Goal: Information Seeking & Learning: Learn about a topic

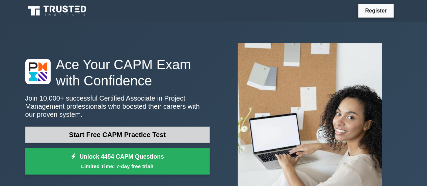
click at [151, 136] on link "Start Free CAPM Practice Test" at bounding box center [117, 135] width 184 height 16
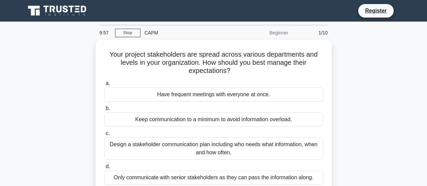
scroll to position [34, 0]
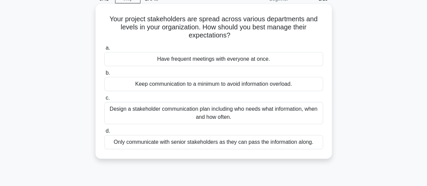
click at [240, 110] on div "Design a stakeholder communication plan including who needs what information, w…" at bounding box center [213, 113] width 219 height 22
click at [104, 100] on input "c. Design a stakeholder communication plan including who needs what information…" at bounding box center [104, 98] width 0 height 4
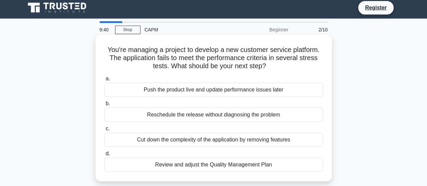
scroll to position [0, 0]
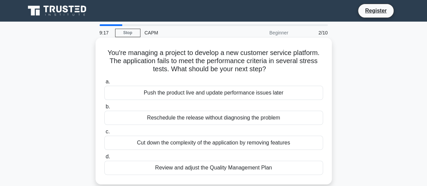
click at [296, 119] on div "Reschedule the release without diagnosing the problem" at bounding box center [213, 118] width 219 height 14
click at [104, 109] on input "b. Reschedule the release without diagnosing the problem" at bounding box center [104, 107] width 0 height 4
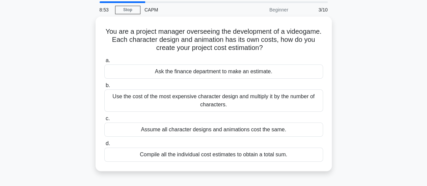
scroll to position [34, 0]
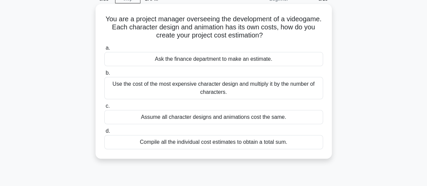
click at [286, 141] on div "Compile all the individual cost estimates to obtain a total sum." at bounding box center [213, 142] width 219 height 14
click at [104, 133] on input "d. Compile all the individual cost estimates to obtain a total sum." at bounding box center [104, 131] width 0 height 4
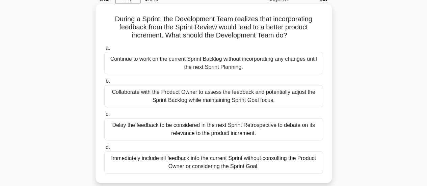
click at [284, 101] on div "Collaborate with the Product Owner to assess the feedback and potentially adjus…" at bounding box center [213, 96] width 219 height 22
click at [104, 83] on input "b. Collaborate with the Product Owner to assess the feedback and potentially ad…" at bounding box center [104, 81] width 0 height 4
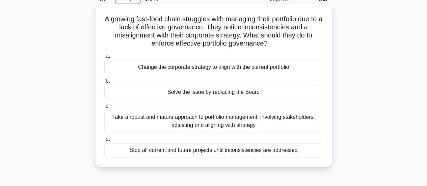
click at [287, 125] on div "Take a robust and mature approach to portfolio management, involving stakeholde…" at bounding box center [213, 121] width 219 height 22
click at [104, 108] on input "c. Take a robust and mature approach to portfolio management, involving stakeho…" at bounding box center [104, 106] width 0 height 4
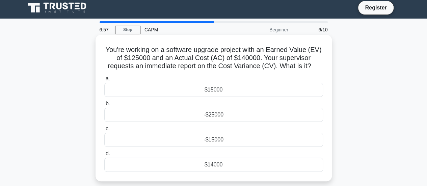
scroll to position [0, 0]
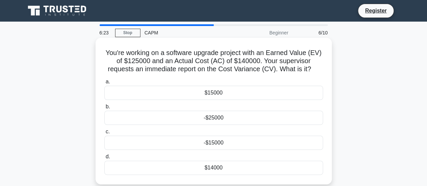
click at [263, 143] on div "-$15000" at bounding box center [213, 143] width 219 height 14
click at [104, 134] on input "c. -$15000" at bounding box center [104, 132] width 0 height 4
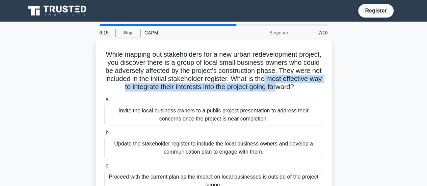
drag, startPoint x: 204, startPoint y: 97, endPoint x: 431, endPoint y: 79, distance: 228.5
click at [426, 79] on html "Register 6:15 Stop CAPM" at bounding box center [213, 182] width 427 height 364
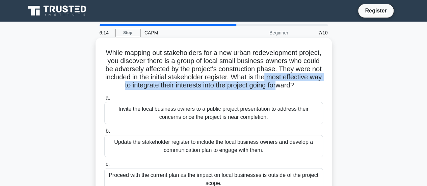
drag, startPoint x: 301, startPoint y: 101, endPoint x: 300, endPoint y: 128, distance: 26.3
click at [300, 127] on div "a. Invite the local business owners to a public project presentation to address…" at bounding box center [213, 158] width 227 height 132
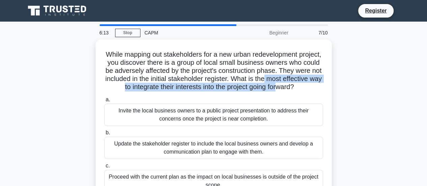
click at [383, 103] on div "While mapping out stakeholders for a new urban redevelopment project, you disco…" at bounding box center [213, 140] width 385 height 203
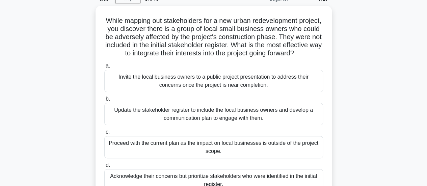
scroll to position [67, 0]
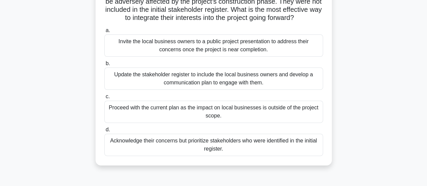
click at [278, 89] on div "Update the stakeholder register to include the local business owners and develo…" at bounding box center [213, 78] width 219 height 22
click at [104, 66] on input "b. Update the stakeholder register to include the local business owners and dev…" at bounding box center [104, 63] width 0 height 4
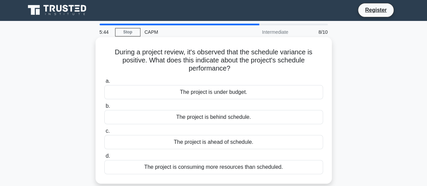
scroll to position [0, 0]
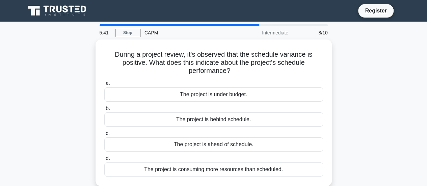
click at [322, 32] on div "8/10" at bounding box center [311, 32] width 39 height 13
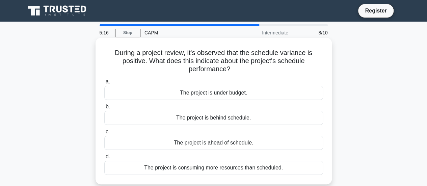
click at [258, 143] on div "The project is ahead of schedule." at bounding box center [213, 143] width 219 height 14
click at [104, 134] on input "c. The project is ahead of schedule." at bounding box center [104, 132] width 0 height 4
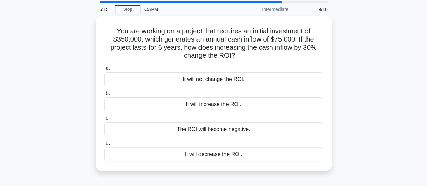
scroll to position [34, 0]
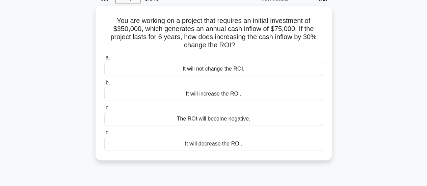
drag, startPoint x: 332, startPoint y: 121, endPoint x: 378, endPoint y: 118, distance: 46.0
click at [379, 119] on div "You are working on a project that requires an initial investment of $350,000, w…" at bounding box center [213, 87] width 385 height 163
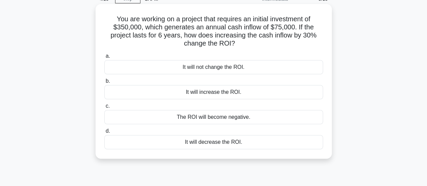
click at [262, 140] on div "It will decrease the ROI." at bounding box center [213, 142] width 219 height 14
click at [104, 133] on input "d. It will decrease the ROI." at bounding box center [104, 131] width 0 height 4
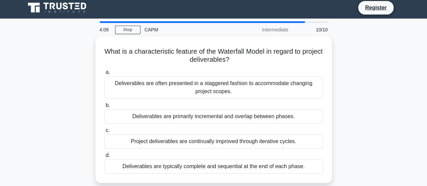
scroll to position [0, 0]
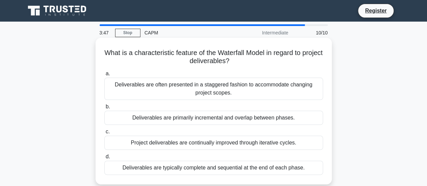
click at [296, 167] on div "Deliverables are typically complete and sequential at the end of each phase." at bounding box center [213, 168] width 219 height 14
click at [104, 159] on input "d. Deliverables are typically complete and sequential at the end of each phase." at bounding box center [104, 157] width 0 height 4
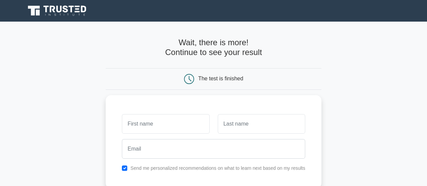
scroll to position [34, 0]
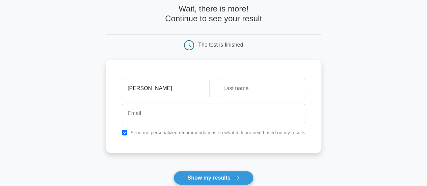
type input "[PERSON_NAME]"
click at [250, 86] on input "text" at bounding box center [261, 89] width 87 height 20
type input "Gooddie"
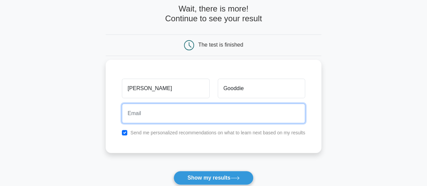
click at [257, 113] on input "email" at bounding box center [213, 114] width 183 height 20
type input "thomas.gooddie@dxc.com"
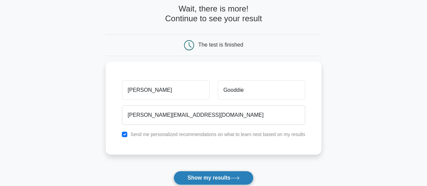
click at [235, 172] on button "Show my results" at bounding box center [213, 178] width 80 height 14
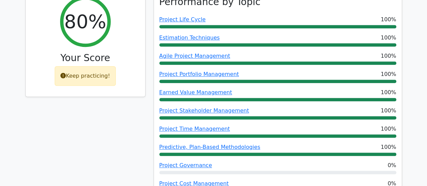
scroll to position [304, 0]
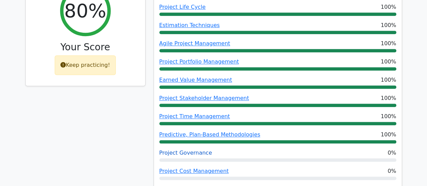
click at [188, 149] on link "Project Governance" at bounding box center [185, 152] width 53 height 6
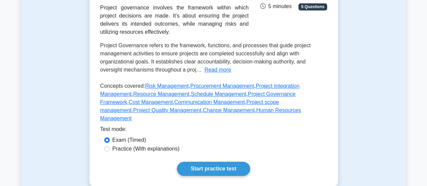
scroll to position [135, 0]
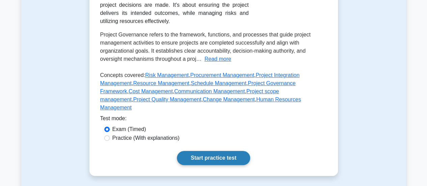
click at [210, 151] on link "Start practice test" at bounding box center [213, 158] width 73 height 14
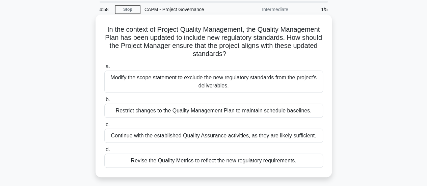
scroll to position [34, 0]
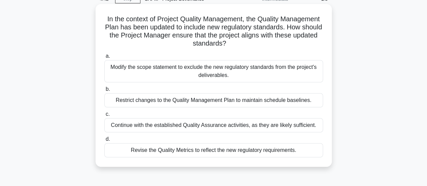
click at [237, 149] on div "Revise the Quality Metrics to reflect the new regulatory requirements." at bounding box center [213, 150] width 219 height 14
click at [104, 141] on input "d. Revise the Quality Metrics to reflect the new regulatory requirements." at bounding box center [104, 139] width 0 height 4
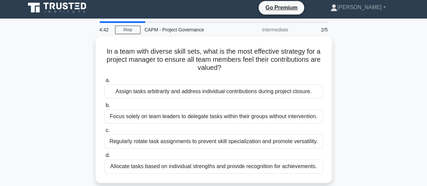
scroll to position [0, 0]
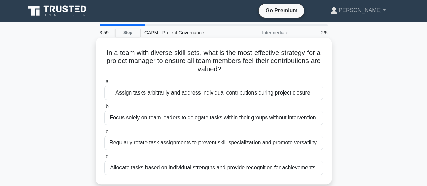
click at [263, 171] on div "Allocate tasks based on individual strengths and provide recognition for achiev…" at bounding box center [213, 168] width 219 height 14
click at [104, 159] on input "d. Allocate tasks based on individual strengths and provide recognition for ach…" at bounding box center [104, 157] width 0 height 4
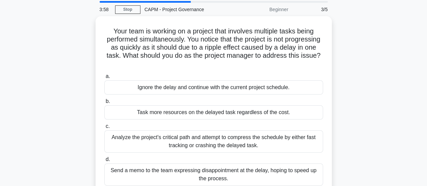
scroll to position [34, 0]
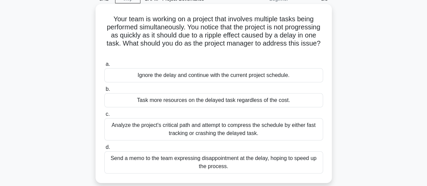
click at [291, 102] on div "Task more resources on the delayed task regardless of the cost." at bounding box center [213, 100] width 219 height 14
click at [104, 91] on input "b. Task more resources on the delayed task regardless of the cost." at bounding box center [104, 89] width 0 height 4
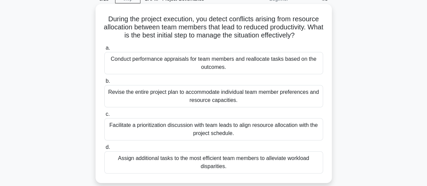
click at [240, 65] on div "Conduct performance appraisals for team members and reallocate tasks based on t…" at bounding box center [213, 63] width 219 height 22
click at [104, 50] on input "a. Conduct performance appraisals for team members and reallocate tasks based o…" at bounding box center [104, 48] width 0 height 4
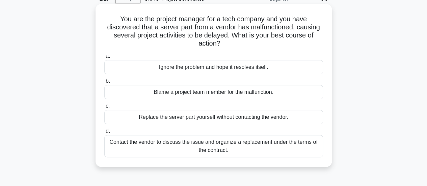
click at [234, 149] on div "Contact the vendor to discuss the issue and organize a replacement under the te…" at bounding box center [213, 146] width 219 height 22
click at [104, 133] on input "d. Contact the vendor to discuss the issue and organize a replacement under the…" at bounding box center [104, 131] width 0 height 4
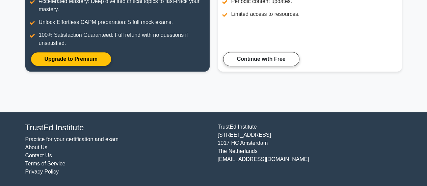
scroll to position [76, 0]
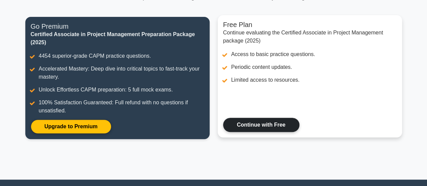
click at [269, 126] on link "Continue with Free" at bounding box center [261, 125] width 76 height 14
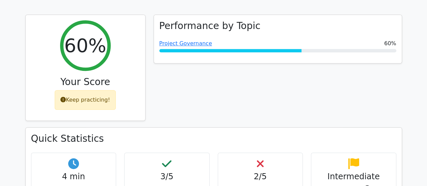
scroll to position [304, 0]
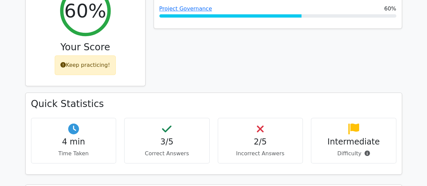
click at [264, 137] on h4 "2/5" at bounding box center [260, 142] width 74 height 10
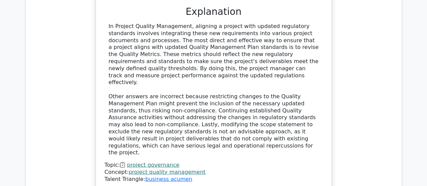
scroll to position [810, 0]
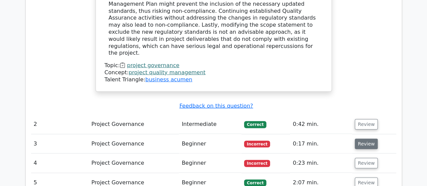
click at [360, 139] on button "Review" at bounding box center [366, 144] width 23 height 10
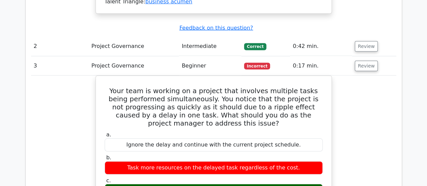
scroll to position [877, 0]
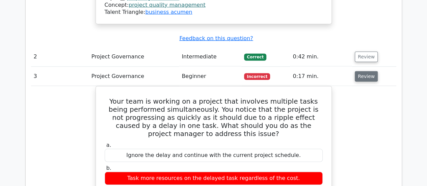
click at [363, 71] on button "Review" at bounding box center [366, 76] width 23 height 10
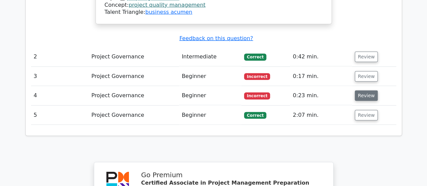
click at [365, 90] on button "Review" at bounding box center [366, 95] width 23 height 10
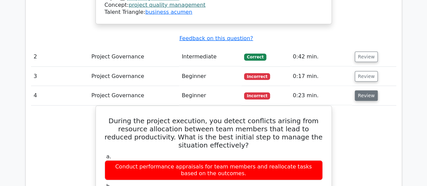
click at [358, 90] on button "Review" at bounding box center [366, 95] width 23 height 10
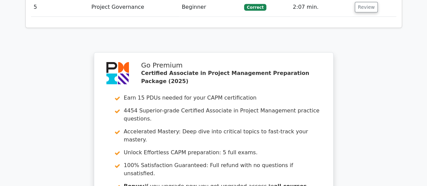
scroll to position [1081, 0]
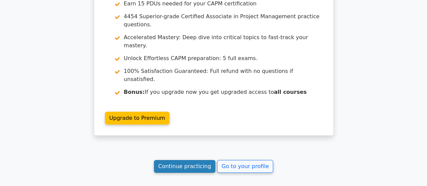
click at [177, 160] on link "Continue practicing" at bounding box center [185, 166] width 62 height 13
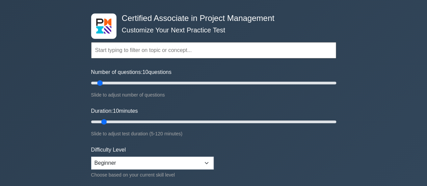
scroll to position [34, 0]
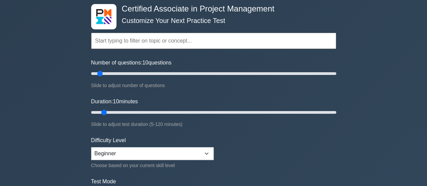
click at [133, 44] on input "text" at bounding box center [213, 41] width 245 height 16
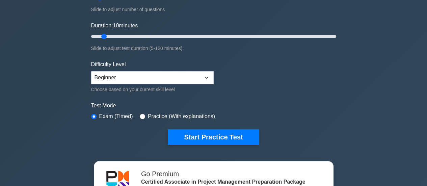
scroll to position [135, 0]
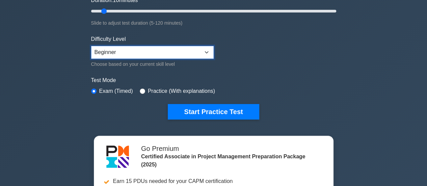
click at [150, 52] on select "Beginner Intermediate Expert" at bounding box center [152, 52] width 122 height 13
select select "expert"
click at [91, 46] on select "Beginner Intermediate Expert" at bounding box center [152, 52] width 122 height 13
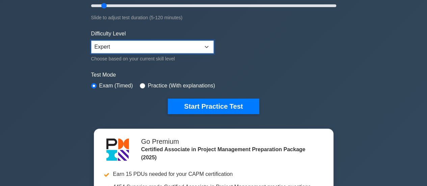
scroll to position [169, 0]
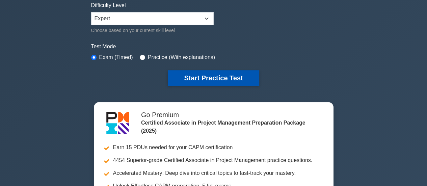
click at [209, 77] on button "Start Practice Test" at bounding box center [213, 78] width 91 height 16
click at [209, 78] on button "Start Practice Test" at bounding box center [213, 78] width 91 height 16
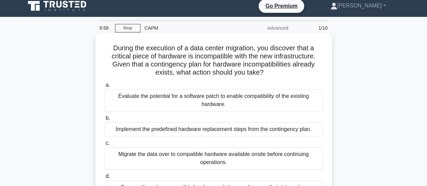
scroll to position [34, 0]
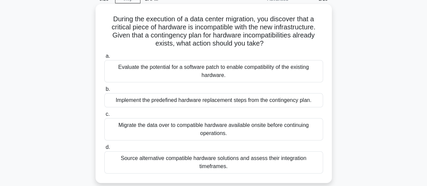
click at [239, 102] on div "Implement the predefined hardware replacement steps from the contingency plan." at bounding box center [213, 100] width 219 height 14
click at [104, 91] on input "b. Implement the predefined hardware replacement steps from the contingency pla…" at bounding box center [104, 89] width 0 height 4
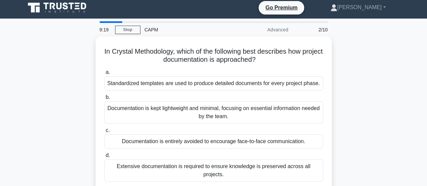
scroll to position [0, 0]
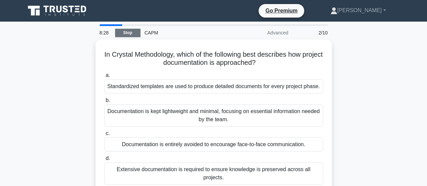
click at [129, 33] on link "Stop" at bounding box center [127, 33] width 25 height 8
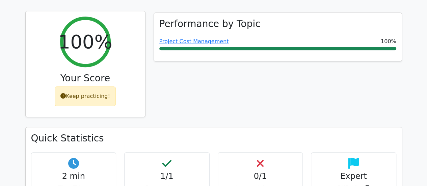
scroll to position [304, 0]
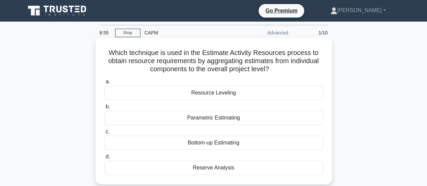
click at [242, 142] on div "Bottom-up Estimating" at bounding box center [213, 143] width 219 height 14
click at [104, 134] on input "c. Bottom-up Estimating" at bounding box center [104, 132] width 0 height 4
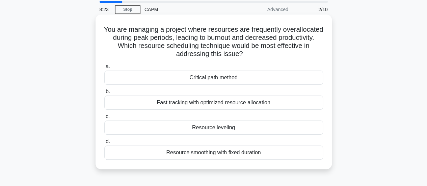
scroll to position [34, 0]
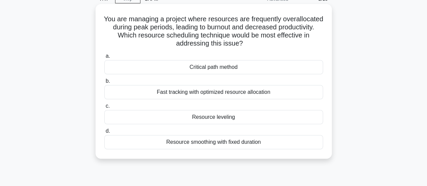
click at [269, 141] on div "Resource smoothing with fixed duration" at bounding box center [213, 142] width 219 height 14
click at [104, 133] on input "d. Resource smoothing with fixed duration" at bounding box center [104, 131] width 0 height 4
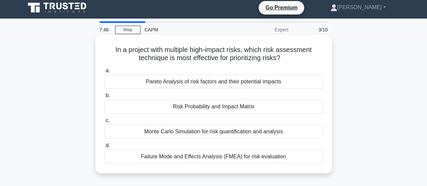
scroll to position [0, 0]
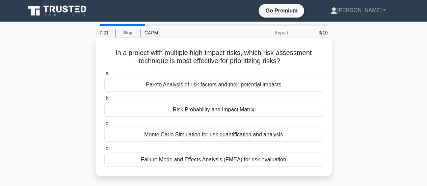
click at [267, 111] on div "Risk Probability and Impact Matrix" at bounding box center [213, 110] width 219 height 14
click at [104, 101] on input "b. Risk Probability and Impact Matrix" at bounding box center [104, 98] width 0 height 4
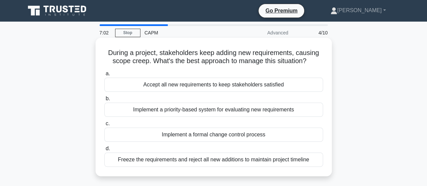
click at [269, 132] on div "Implement a formal change control process" at bounding box center [213, 135] width 219 height 14
click at [104, 126] on input "c. Implement a formal change control process" at bounding box center [104, 123] width 0 height 4
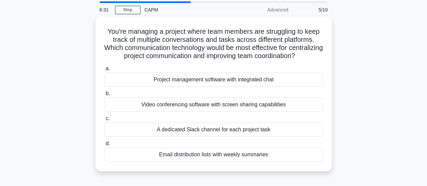
scroll to position [34, 0]
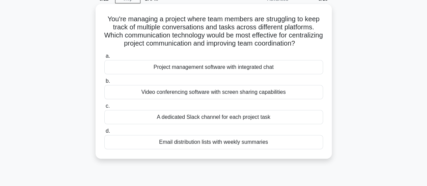
click at [277, 124] on div "A dedicated Slack channel for each project task" at bounding box center [213, 117] width 219 height 14
click at [104, 108] on input "c. A dedicated Slack channel for each project task" at bounding box center [104, 106] width 0 height 4
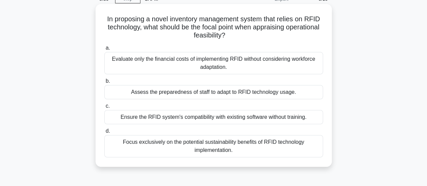
click at [308, 116] on div "Ensure the RFID system's compatibility with existing software without training." at bounding box center [213, 117] width 219 height 14
click at [104, 108] on input "c. Ensure the RFID system's compatibility with existing software without traini…" at bounding box center [104, 106] width 0 height 4
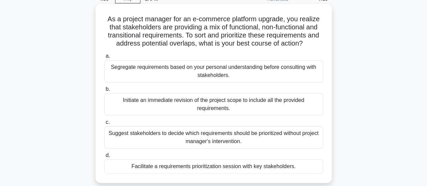
click at [296, 165] on div "Facilitate a requirements prioritization session with key stakeholders." at bounding box center [213, 166] width 219 height 14
click at [104, 158] on input "d. Facilitate a requirements prioritization session with key stakeholders." at bounding box center [104, 155] width 0 height 4
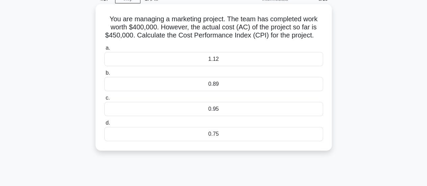
click at [221, 66] on div "1.12" at bounding box center [213, 59] width 219 height 14
click at [104, 50] on input "a. 1.12" at bounding box center [104, 48] width 0 height 4
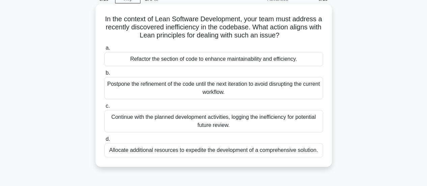
click at [256, 60] on div "Refactor the section of code to enhance maintainability and efficiency." at bounding box center [213, 59] width 219 height 14
click at [104, 50] on input "a. Refactor the section of code to enhance maintainability and efficiency." at bounding box center [104, 48] width 0 height 4
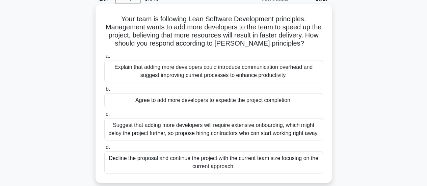
click at [298, 127] on div "Suggest that adding more developers will require extensive onboarding, which mi…" at bounding box center [213, 129] width 219 height 22
click at [104, 116] on input "c. Suggest that adding more developers will require extensive onboarding, which…" at bounding box center [104, 114] width 0 height 4
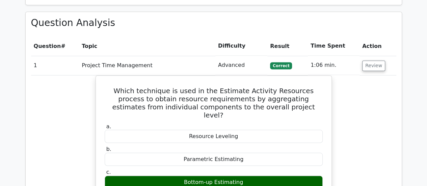
scroll to position [574, 0]
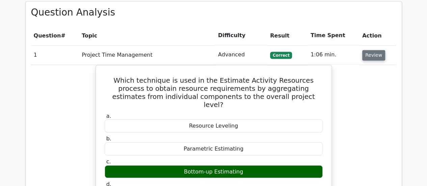
click at [368, 50] on button "Review" at bounding box center [373, 55] width 23 height 10
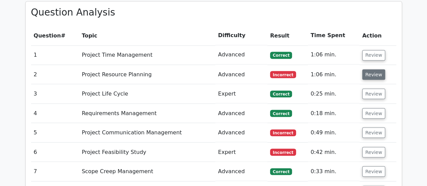
click at [370, 69] on button "Review" at bounding box center [373, 74] width 23 height 10
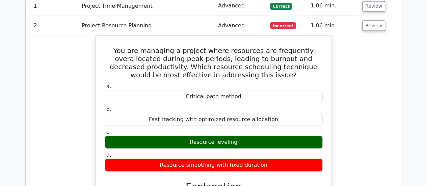
scroll to position [607, 0]
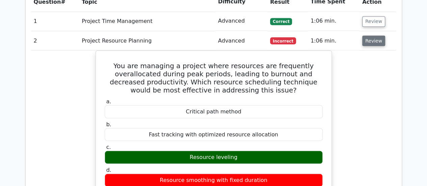
click at [373, 35] on button "Review" at bounding box center [373, 40] width 23 height 10
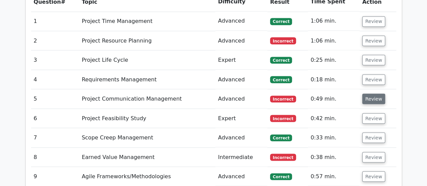
click at [372, 93] on button "Review" at bounding box center [373, 98] width 23 height 10
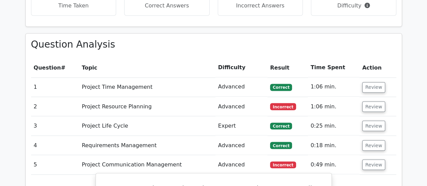
scroll to position [540, 0]
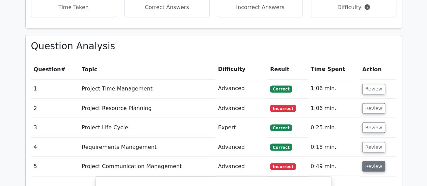
click at [364, 161] on button "Review" at bounding box center [373, 166] width 23 height 10
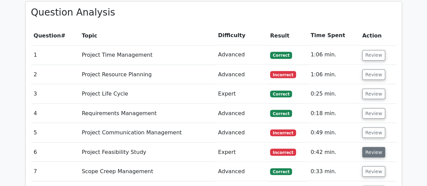
click at [365, 147] on button "Review" at bounding box center [373, 152] width 23 height 10
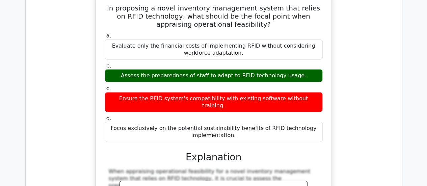
scroll to position [675, 0]
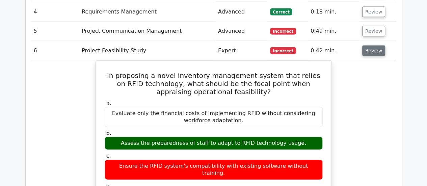
click at [369, 46] on button "Review" at bounding box center [373, 51] width 23 height 10
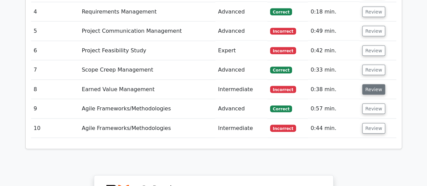
click at [373, 84] on button "Review" at bounding box center [373, 89] width 23 height 10
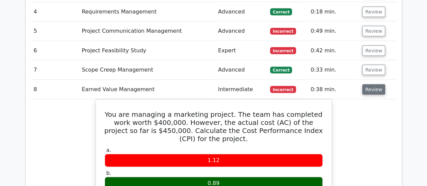
click at [374, 84] on button "Review" at bounding box center [373, 89] width 23 height 10
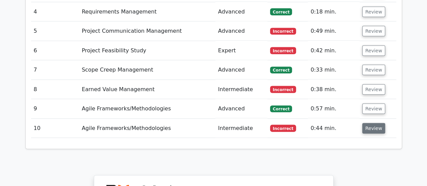
click at [373, 123] on button "Review" at bounding box center [373, 128] width 23 height 10
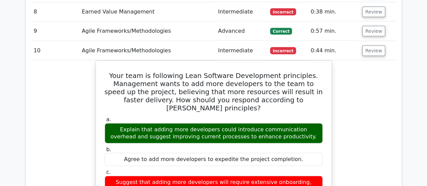
scroll to position [742, 0]
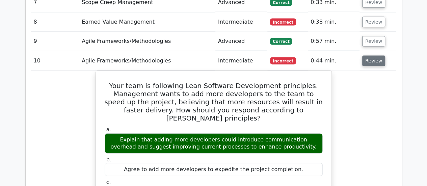
click at [370, 56] on button "Review" at bounding box center [373, 61] width 23 height 10
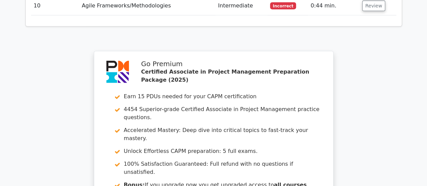
scroll to position [843, 0]
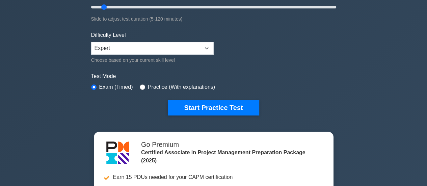
scroll to position [67, 0]
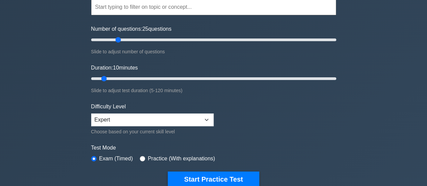
drag, startPoint x: 100, startPoint y: 41, endPoint x: 118, endPoint y: 40, distance: 18.9
type input "25"
click at [118, 40] on input "Number of questions: 25 questions" at bounding box center [213, 40] width 245 height 8
drag, startPoint x: 104, startPoint y: 77, endPoint x: 146, endPoint y: 79, distance: 42.2
type input "30"
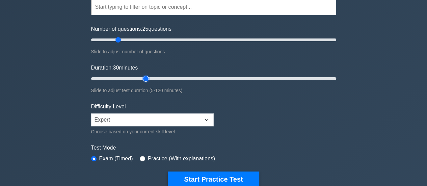
click at [146, 79] on input "Duration: 30 minutes" at bounding box center [213, 79] width 245 height 8
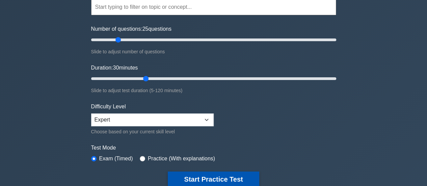
click at [230, 175] on button "Start Practice Test" at bounding box center [213, 179] width 91 height 16
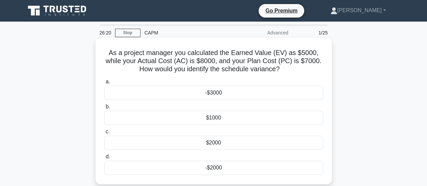
click at [237, 167] on div "-$2000" at bounding box center [213, 168] width 219 height 14
click at [104, 159] on input "d. -$2000" at bounding box center [104, 157] width 0 height 4
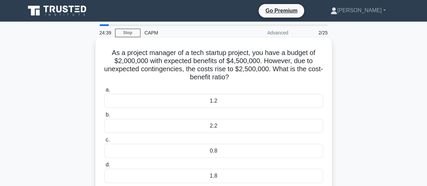
click at [281, 180] on div "1.8" at bounding box center [213, 176] width 219 height 14
click at [104, 167] on input "d. 1.8" at bounding box center [104, 165] width 0 height 4
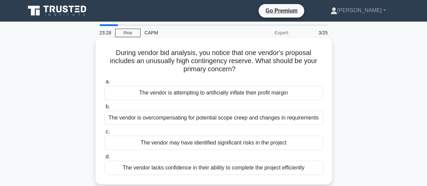
click at [308, 165] on div "The vendor lacks confidence in their ability to complete the project efficiently" at bounding box center [213, 168] width 219 height 14
click at [104, 159] on input "d. The vendor lacks confidence in their ability to complete the project efficie…" at bounding box center [104, 157] width 0 height 4
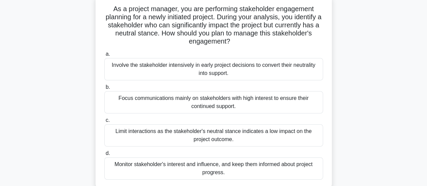
scroll to position [34, 0]
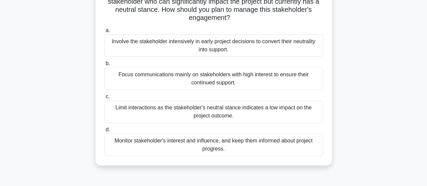
click at [252, 147] on div "Monitor stakeholder's interest and influence, and keep them informed about proj…" at bounding box center [213, 145] width 219 height 22
click at [104, 132] on input "d. Monitor stakeholder's interest and influence, and keep them informed about p…" at bounding box center [104, 130] width 0 height 4
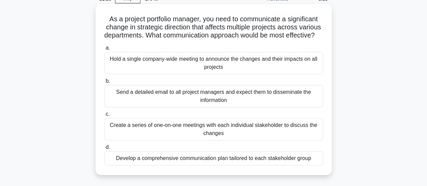
click at [311, 164] on div "Develop a comprehensive communication plan tailored to each stakeholder group" at bounding box center [213, 158] width 219 height 14
click at [104, 149] on input "d. Develop a comprehensive communication plan tailored to each stakeholder group" at bounding box center [104, 147] width 0 height 4
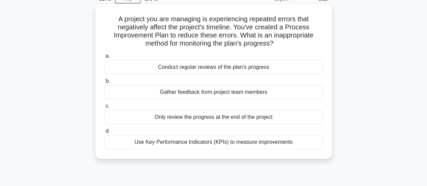
click at [287, 115] on div "Only review the progress at the end of the project" at bounding box center [213, 117] width 219 height 14
click at [104, 108] on input "c. Only review the progress at the end of the project" at bounding box center [104, 106] width 0 height 4
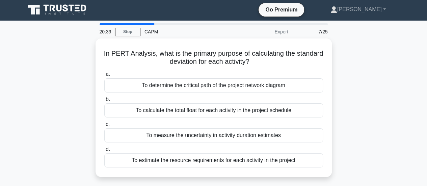
scroll to position [0, 0]
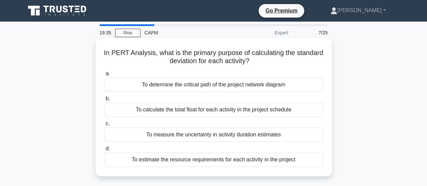
click at [275, 108] on div "To calculate the total float for each activity in the project schedule" at bounding box center [213, 110] width 219 height 14
click at [104, 101] on input "b. To calculate the total float for each activity in the project schedule" at bounding box center [104, 98] width 0 height 4
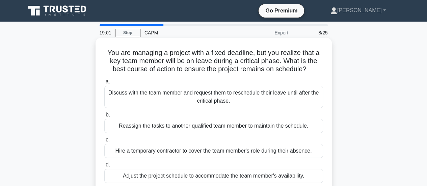
click at [271, 174] on div "Adjust the project schedule to accommodate the team member's availability." at bounding box center [213, 176] width 219 height 14
click at [104, 167] on input "d. Adjust the project schedule to accommodate the team member's availability." at bounding box center [104, 165] width 0 height 4
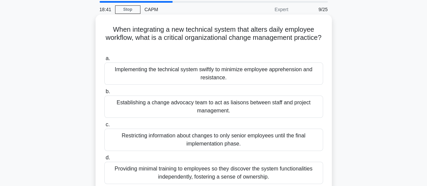
scroll to position [34, 0]
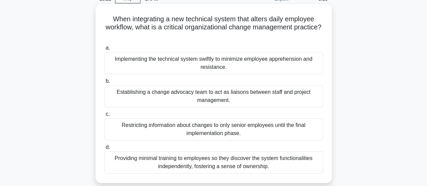
click at [235, 102] on div "Establishing a change advocacy team to act as liaisons between staff and projec…" at bounding box center [213, 96] width 219 height 22
click at [104, 83] on input "b. Establishing a change advocacy team to act as liaisons between staff and pro…" at bounding box center [104, 81] width 0 height 4
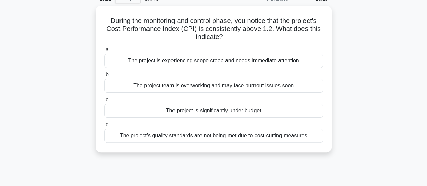
scroll to position [0, 0]
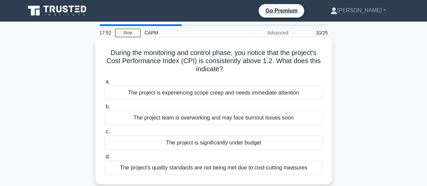
click at [214, 122] on div "The project team is overworking and may face burnout issues soon" at bounding box center [213, 118] width 219 height 14
click at [104, 109] on input "b. The project team is overworking and may face burnout issues soon" at bounding box center [104, 107] width 0 height 4
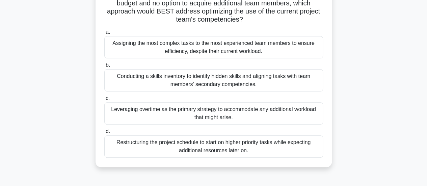
scroll to position [34, 0]
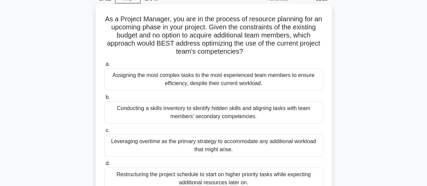
click at [256, 178] on div "Restructuring the project schedule to start on higher priority tasks while expe…" at bounding box center [213, 178] width 219 height 22
click at [104, 166] on input "d. Restructuring the project schedule to start on higher priority tasks while e…" at bounding box center [104, 163] width 0 height 4
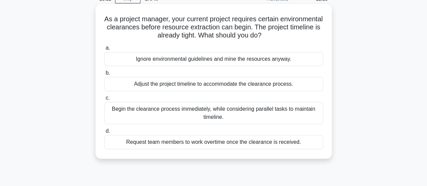
click at [248, 116] on div "Begin the clearance process immediately, while considering parallel tasks to ma…" at bounding box center [213, 113] width 219 height 22
click at [104, 100] on input "c. Begin the clearance process immediately, while considering parallel tasks to…" at bounding box center [104, 98] width 0 height 4
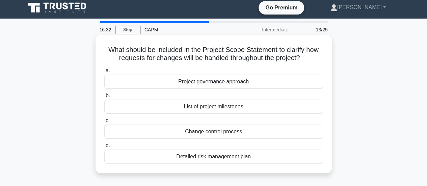
scroll to position [0, 0]
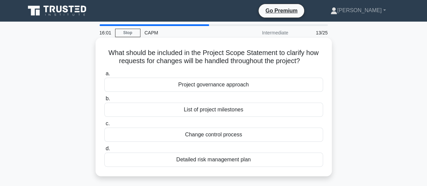
click at [270, 136] on div "Change control process" at bounding box center [213, 135] width 219 height 14
click at [104, 126] on input "c. Change control process" at bounding box center [104, 123] width 0 height 4
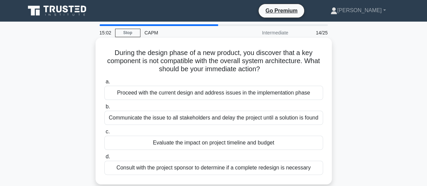
click at [315, 166] on div "Consult with the project sponsor to determine if a complete redesign is necessa…" at bounding box center [213, 168] width 219 height 14
click at [104, 159] on input "d. Consult with the project sponsor to determine if a complete redesign is nece…" at bounding box center [104, 157] width 0 height 4
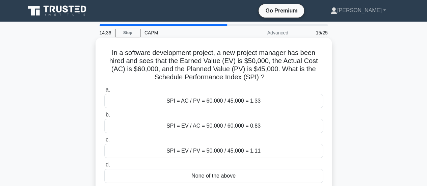
click at [283, 152] on div "SPI = EV / PV = 50,000 / 45,000 = 1.11" at bounding box center [213, 151] width 219 height 14
click at [104, 142] on input "c. SPI = EV / PV = 50,000 / 45,000 = 1.11" at bounding box center [104, 140] width 0 height 4
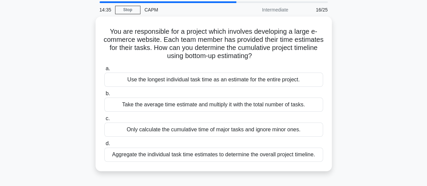
scroll to position [34, 0]
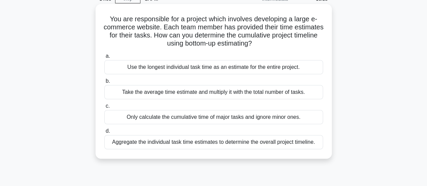
click at [309, 139] on div "Aggregate the individual task time estimates to determine the overall project t…" at bounding box center [213, 142] width 219 height 14
click at [104, 133] on input "d. Aggregate the individual task time estimates to determine the overall projec…" at bounding box center [104, 131] width 0 height 4
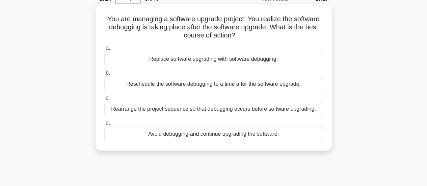
click at [274, 110] on div "Rearrange the project sequence so that debugging occurs before software upgradi…" at bounding box center [213, 109] width 219 height 14
click at [104, 100] on input "c. Rearrange the project sequence so that debugging occurs before software upgr…" at bounding box center [104, 98] width 0 height 4
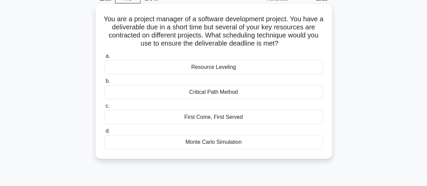
drag, startPoint x: 259, startPoint y: 91, endPoint x: 238, endPoint y: 79, distance: 24.5
click at [238, 79] on label "b. Critical Path Method" at bounding box center [213, 88] width 219 height 22
click at [104, 79] on input "b. Critical Path Method" at bounding box center [104, 81] width 0 height 4
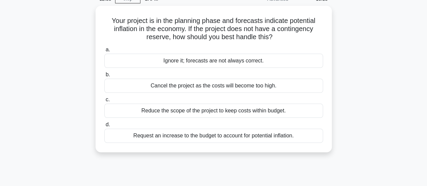
scroll to position [0, 0]
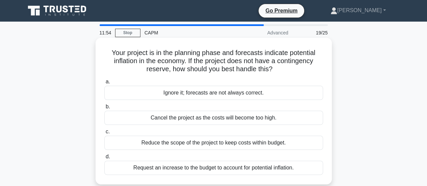
click at [300, 166] on div "Request an increase to the budget to account for potential inflation." at bounding box center [213, 168] width 219 height 14
click at [104, 159] on input "d. Request an increase to the budget to account for potential inflation." at bounding box center [104, 157] width 0 height 4
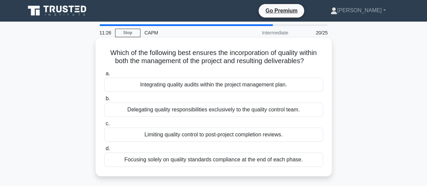
click at [297, 87] on div "Integrating quality audits within the project management plan." at bounding box center [213, 85] width 219 height 14
click at [104, 76] on input "a. Integrating quality audits within the project management plan." at bounding box center [104, 74] width 0 height 4
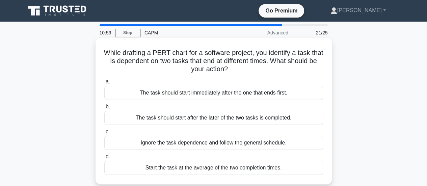
click at [294, 117] on div "The task should start after the later of the two tasks is completed." at bounding box center [213, 118] width 219 height 14
click at [104, 109] on input "b. The task should start after the later of the two tasks is completed." at bounding box center [104, 107] width 0 height 4
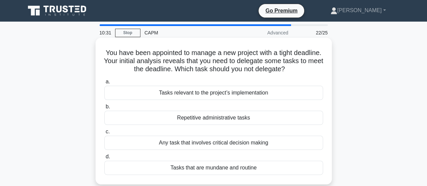
click at [281, 143] on div "Any task that involves critical decision making" at bounding box center [213, 143] width 219 height 14
click at [104, 134] on input "c. Any task that involves critical decision making" at bounding box center [104, 132] width 0 height 4
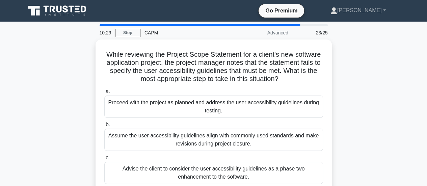
scroll to position [34, 0]
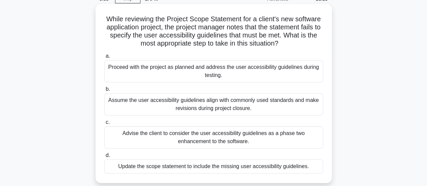
click at [310, 166] on div "Update the scope statement to include the missing user accessibility guidelines." at bounding box center [213, 166] width 219 height 14
click at [104, 158] on input "d. Update the scope statement to include the missing user accessibility guideli…" at bounding box center [104, 155] width 0 height 4
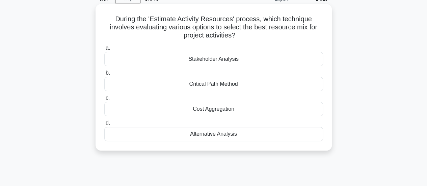
scroll to position [0, 0]
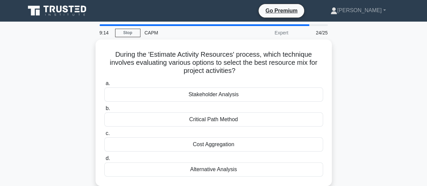
drag, startPoint x: 337, startPoint y: 111, endPoint x: 368, endPoint y: 120, distance: 32.0
click at [368, 120] on div "During the 'Estimate Activity Resources' process, which technique involves eval…" at bounding box center [213, 116] width 385 height 155
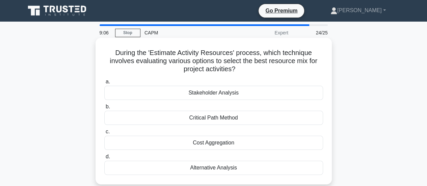
click at [244, 165] on div "Alternative Analysis" at bounding box center [213, 168] width 219 height 14
click at [104, 159] on input "d. Alternative Analysis" at bounding box center [104, 157] width 0 height 4
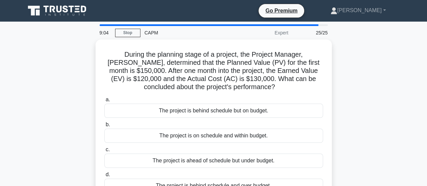
scroll to position [34, 0]
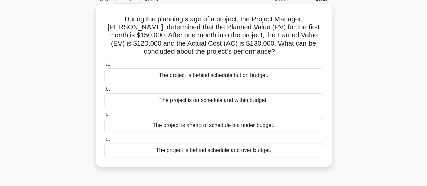
click at [275, 150] on div "The project is behind schedule and over budget." at bounding box center [213, 150] width 219 height 14
click at [104, 141] on input "d. The project is behind schedule and over budget." at bounding box center [104, 139] width 0 height 4
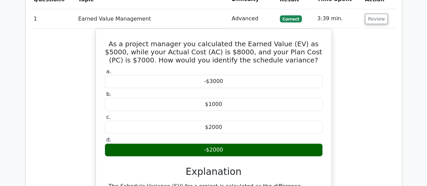
scroll to position [708, 0]
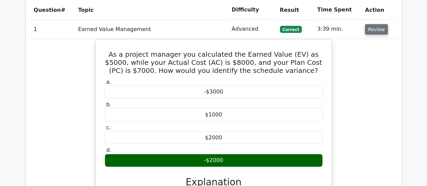
click at [367, 24] on button "Review" at bounding box center [376, 29] width 23 height 10
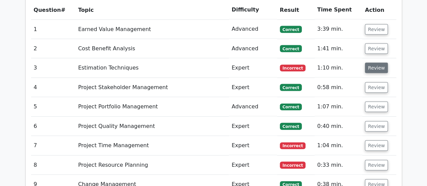
click at [376, 63] on button "Review" at bounding box center [376, 68] width 23 height 10
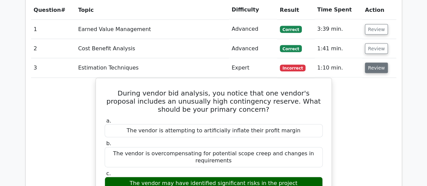
click at [376, 63] on button "Review" at bounding box center [376, 68] width 23 height 10
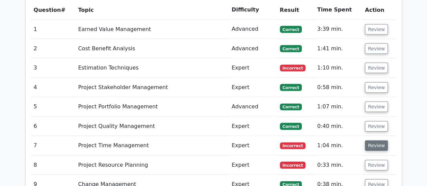
click at [372, 140] on button "Review" at bounding box center [376, 145] width 23 height 10
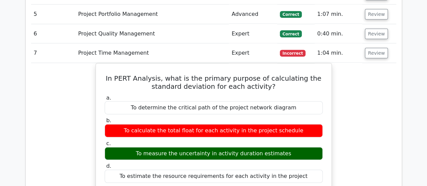
scroll to position [810, 0]
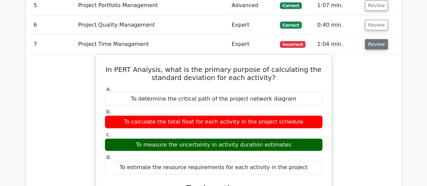
click at [374, 39] on button "Review" at bounding box center [376, 44] width 23 height 10
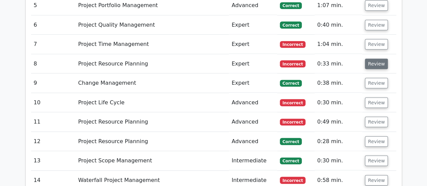
click at [380, 59] on button "Review" at bounding box center [376, 64] width 23 height 10
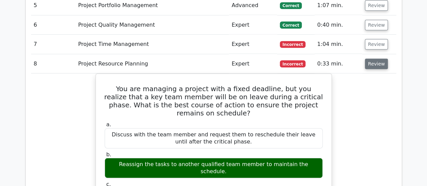
click at [374, 59] on button "Review" at bounding box center [376, 64] width 23 height 10
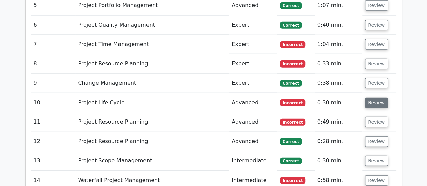
click at [381, 97] on button "Review" at bounding box center [376, 102] width 23 height 10
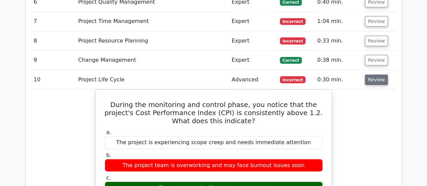
scroll to position [843, 0]
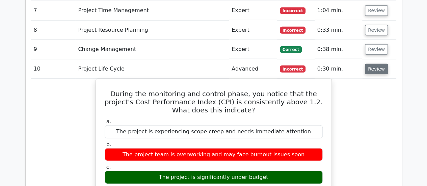
click at [374, 64] on button "Review" at bounding box center [376, 69] width 23 height 10
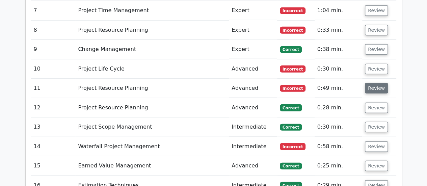
click at [376, 83] on button "Review" at bounding box center [376, 88] width 23 height 10
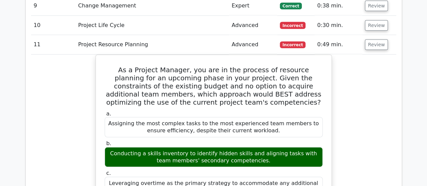
scroll to position [877, 0]
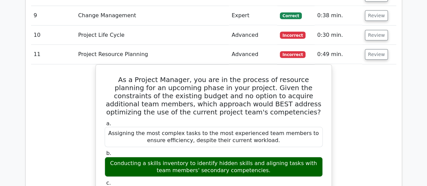
click at [365, 49] on button "Review" at bounding box center [376, 54] width 23 height 10
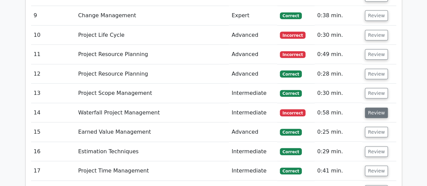
click at [375, 108] on button "Review" at bounding box center [376, 113] width 23 height 10
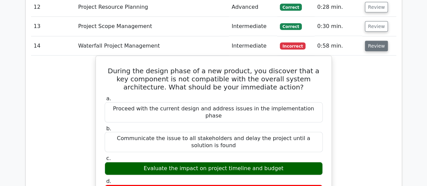
scroll to position [945, 0]
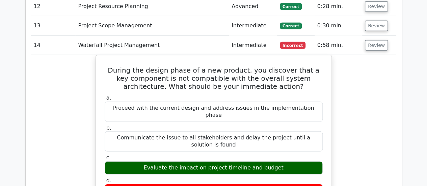
click at [373, 36] on td "Review" at bounding box center [379, 45] width 34 height 19
click at [372, 40] on button "Review" at bounding box center [376, 45] width 23 height 10
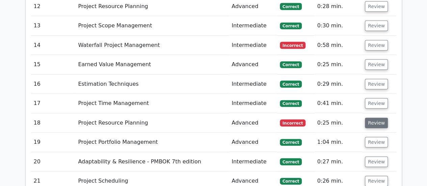
click at [375, 118] on button "Review" at bounding box center [376, 123] width 23 height 10
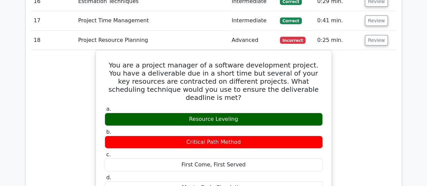
scroll to position [1012, 0]
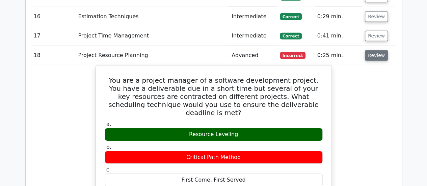
click at [376, 50] on button "Review" at bounding box center [376, 55] width 23 height 10
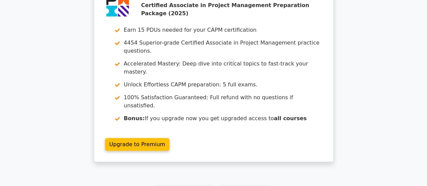
scroll to position [1316, 0]
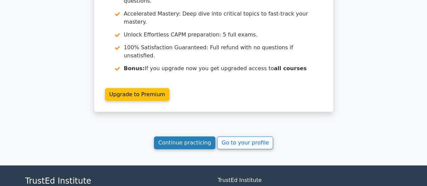
click at [170, 136] on link "Continue practicing" at bounding box center [185, 142] width 62 height 13
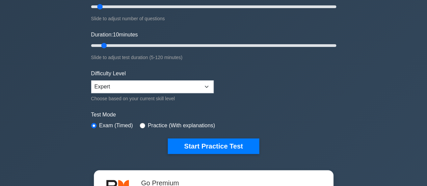
scroll to position [101, 0]
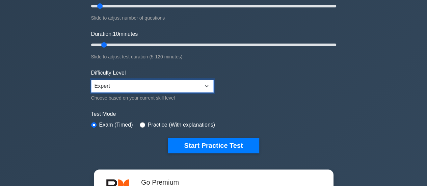
click at [198, 85] on select "Beginner Intermediate Expert" at bounding box center [152, 86] width 122 height 13
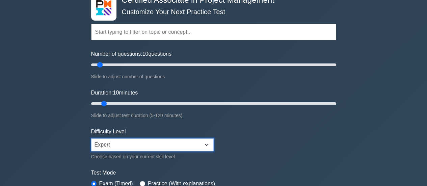
scroll to position [34, 0]
